Goal: Find specific page/section: Find specific page/section

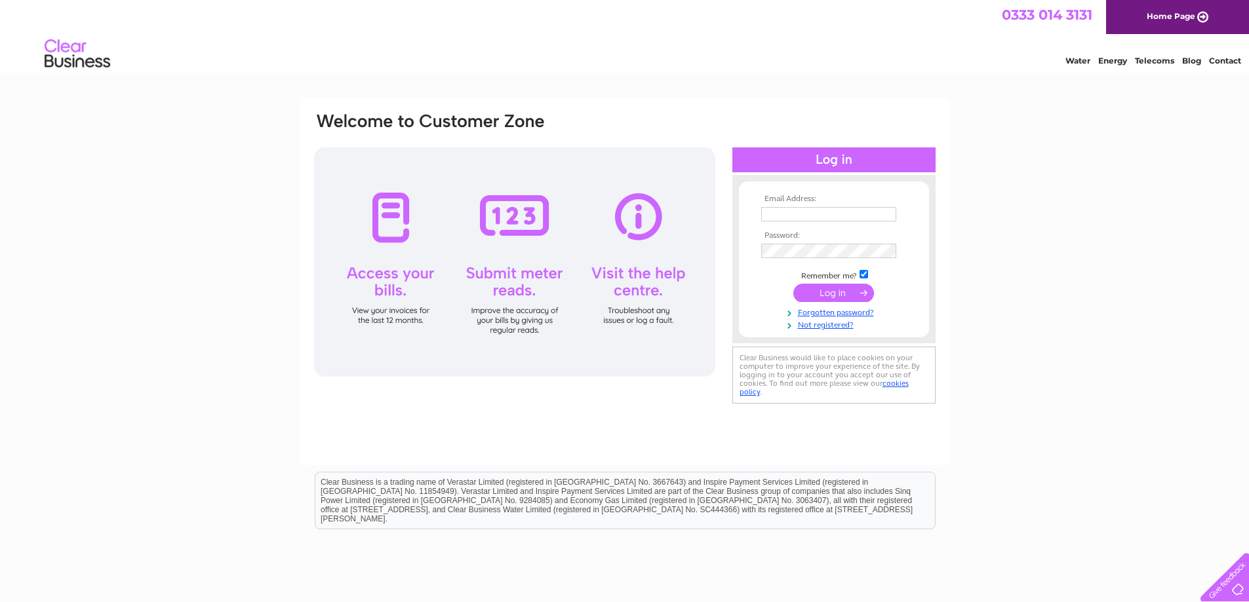
type input "[PERSON_NAME][EMAIL_ADDRESS][DOMAIN_NAME]"
click at [835, 296] on input "submit" at bounding box center [833, 293] width 81 height 18
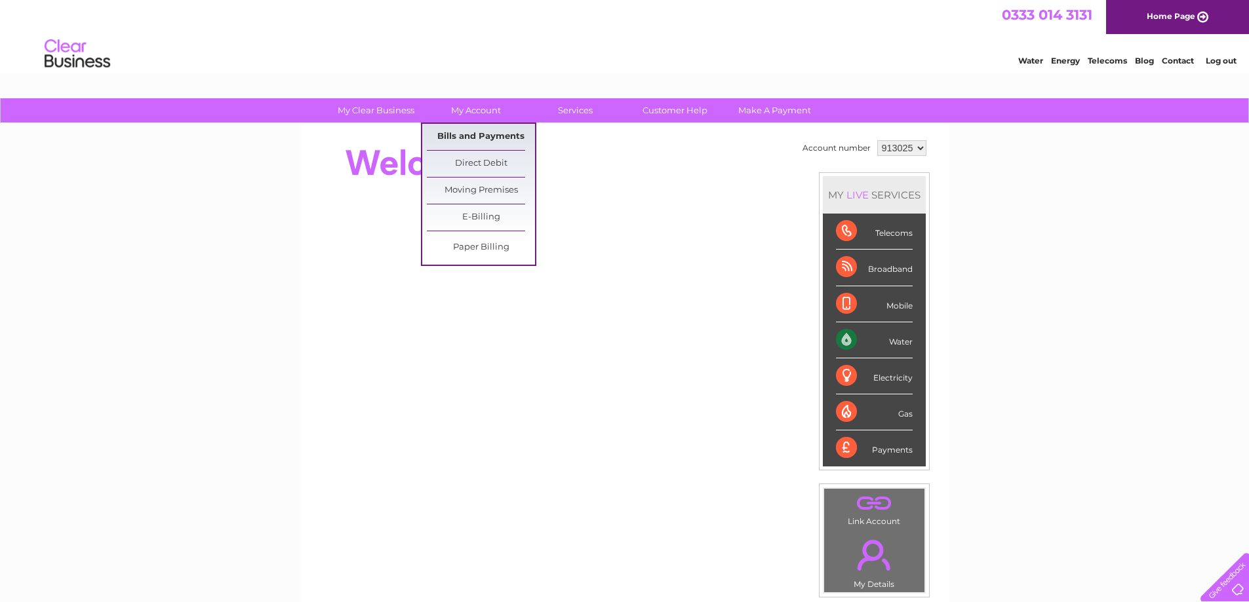
click at [465, 130] on link "Bills and Payments" at bounding box center [481, 137] width 108 height 26
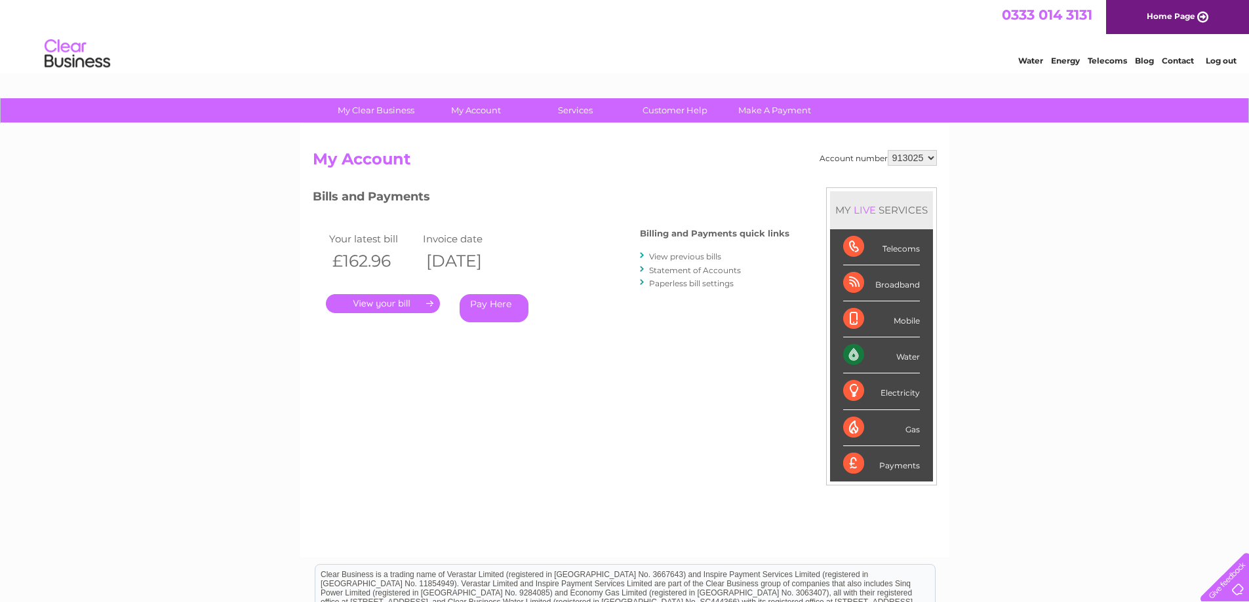
click at [684, 256] on link "View previous bills" at bounding box center [685, 257] width 72 height 10
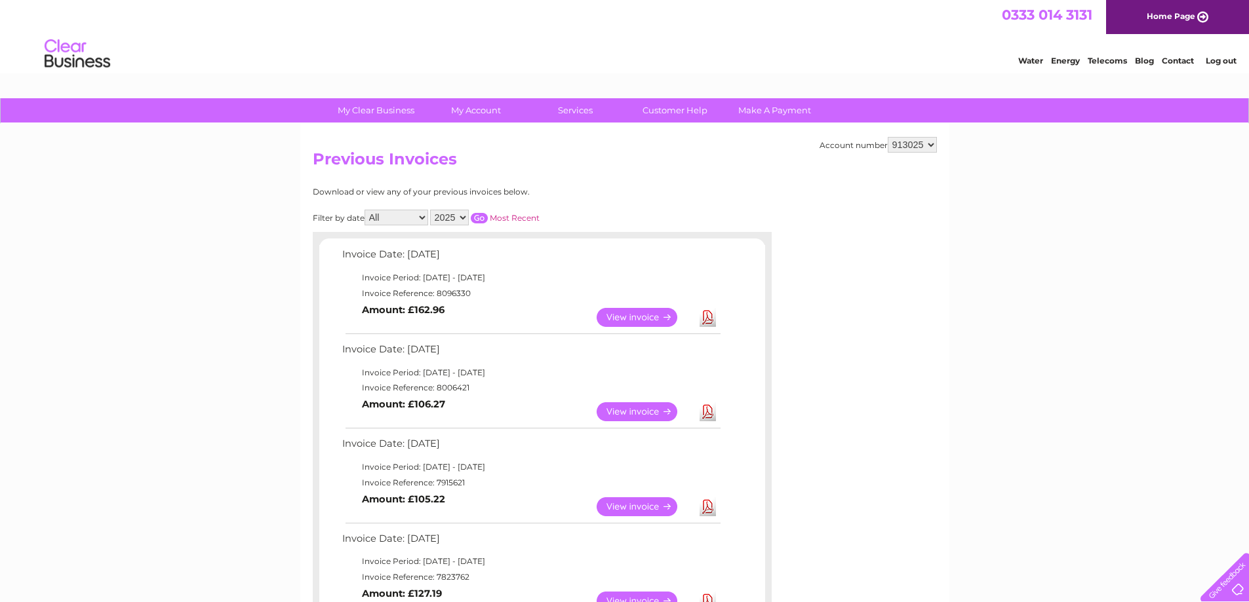
click at [638, 313] on link "View" at bounding box center [645, 317] width 96 height 19
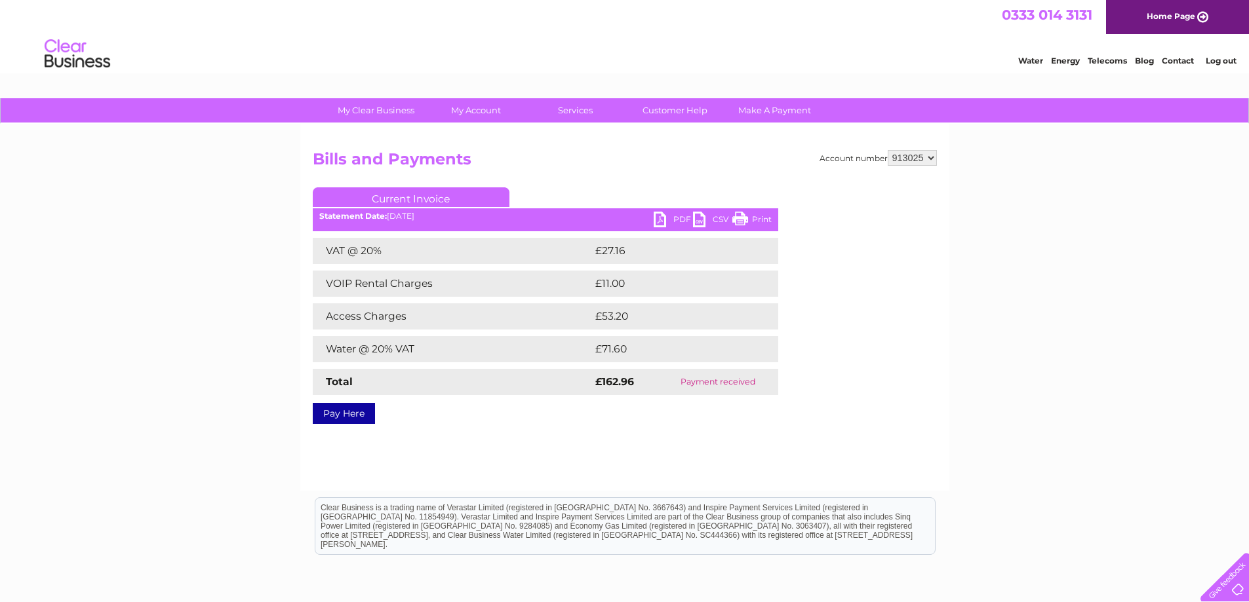
click at [667, 218] on link "PDF" at bounding box center [673, 221] width 39 height 19
